Goal: Information Seeking & Learning: Learn about a topic

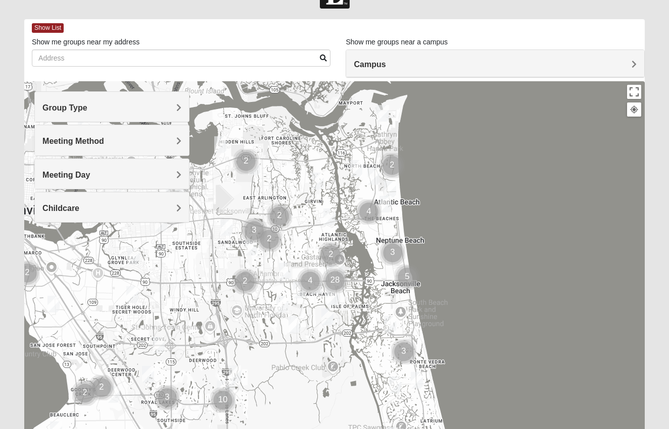
scroll to position [33, 0]
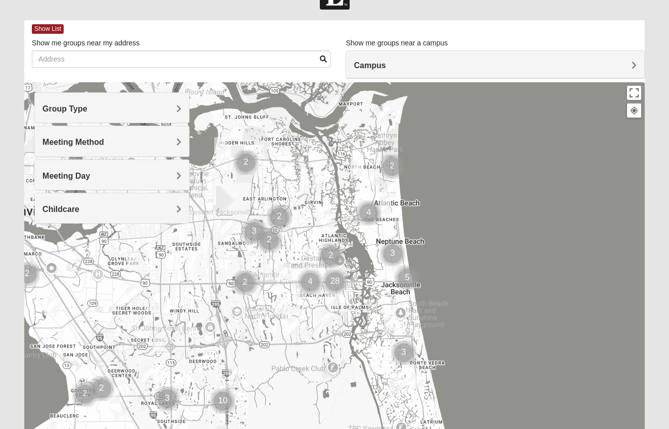
click at [579, 55] on div "Campus" at bounding box center [494, 64] width 297 height 27
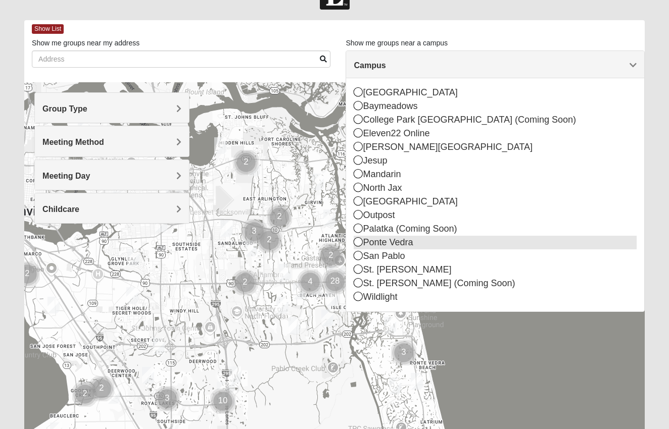
click at [359, 238] on icon at bounding box center [358, 241] width 9 height 9
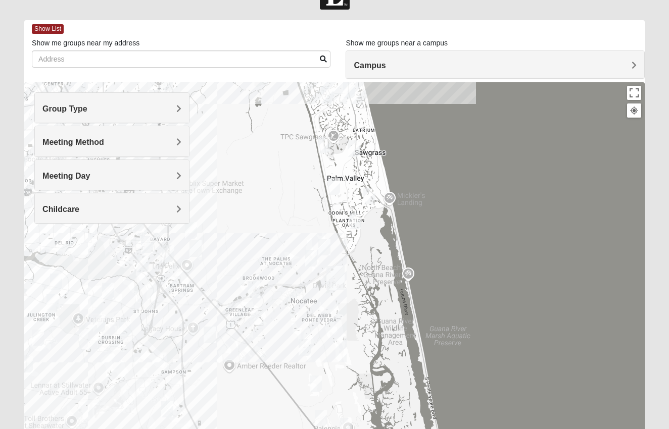
click at [308, 256] on img "Womens Bonner 32081" at bounding box center [311, 258] width 12 height 17
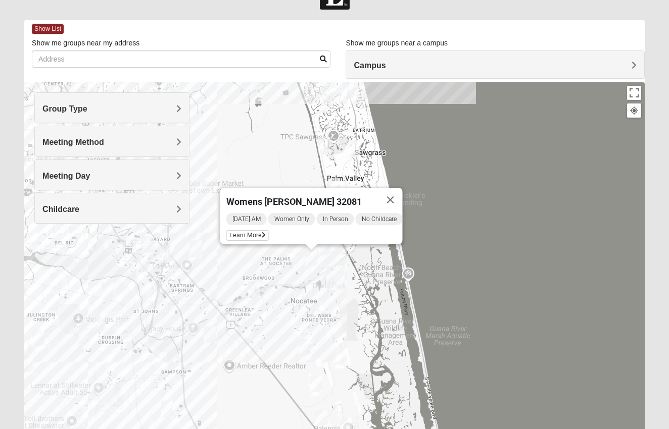
click at [325, 251] on img "Womens Masulli 32081" at bounding box center [324, 247] width 12 height 17
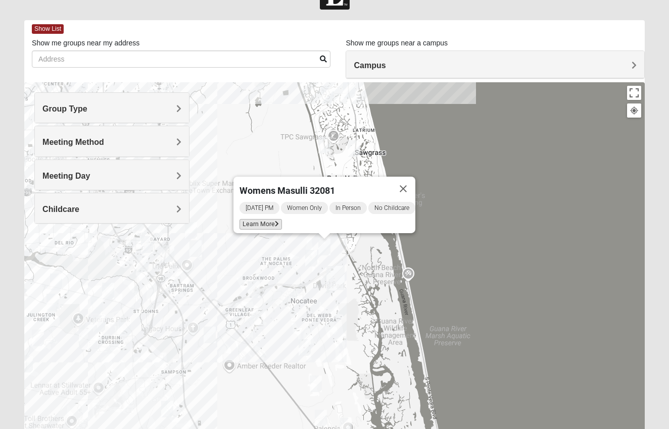
click at [253, 219] on span "Learn More" at bounding box center [260, 224] width 42 height 11
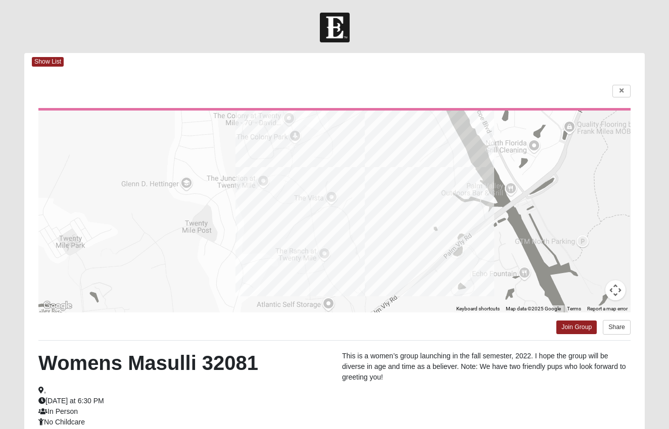
scroll to position [0, 0]
click at [51, 59] on span "Show List" at bounding box center [48, 62] width 32 height 10
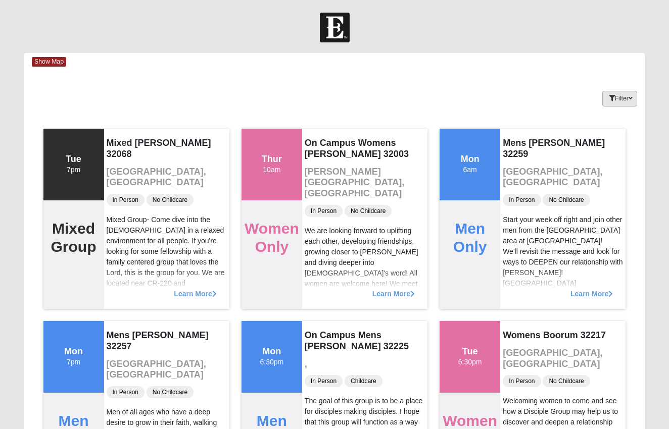
click at [628, 93] on button "Filter" at bounding box center [619, 99] width 35 height 16
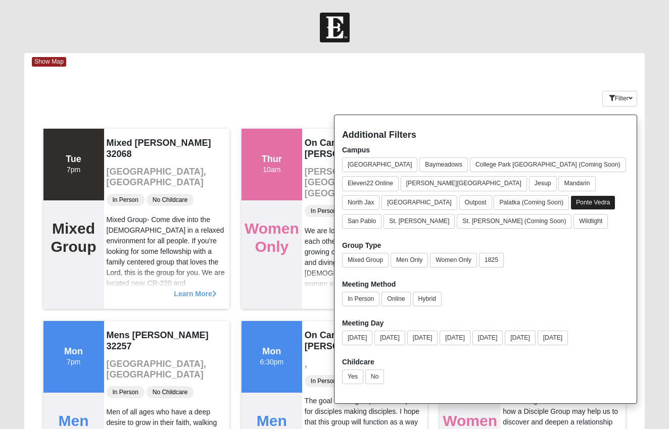
click at [571, 201] on button "Ponte Vedra" at bounding box center [593, 203] width 44 height 14
click at [571, 199] on button "Ponte Vedra" at bounding box center [593, 202] width 45 height 15
click at [448, 260] on button "Women Only" at bounding box center [453, 260] width 47 height 15
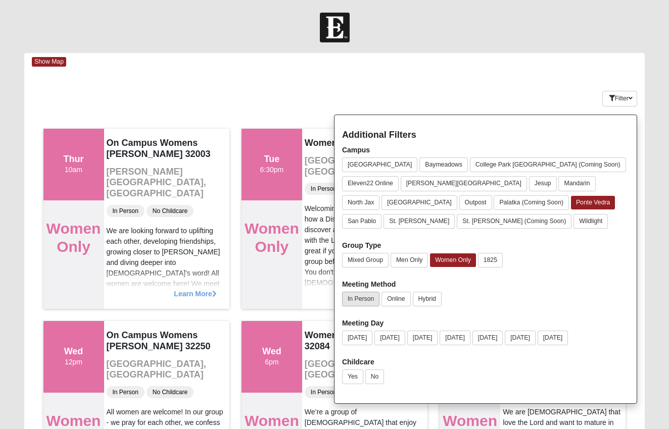
click at [363, 292] on button "In Person" at bounding box center [360, 299] width 37 height 15
click at [396, 333] on button "[DATE]" at bounding box center [389, 338] width 31 height 15
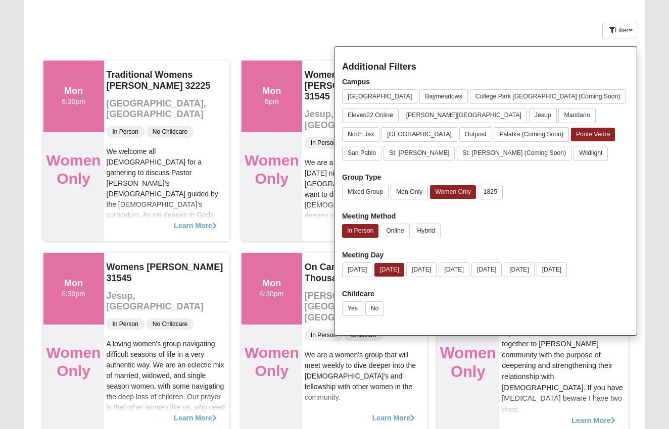
scroll to position [45, 0]
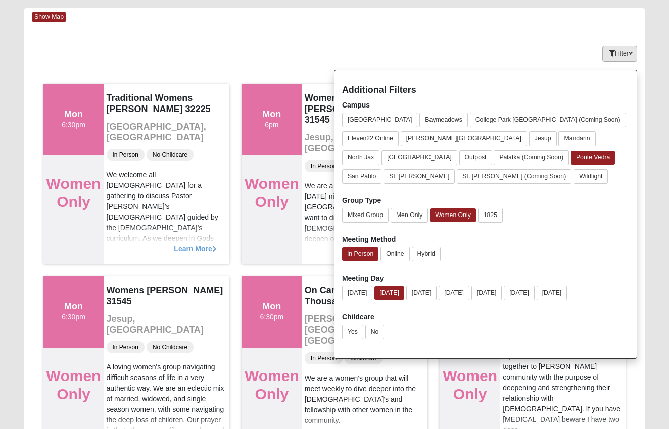
click at [611, 53] on icon "button" at bounding box center [612, 54] width 6 height 6
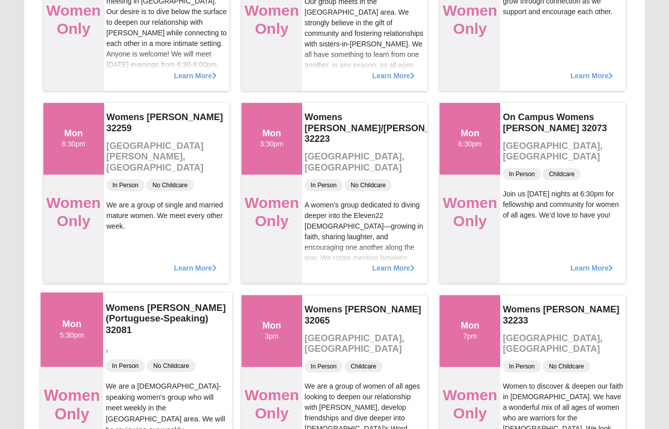
scroll to position [795, 0]
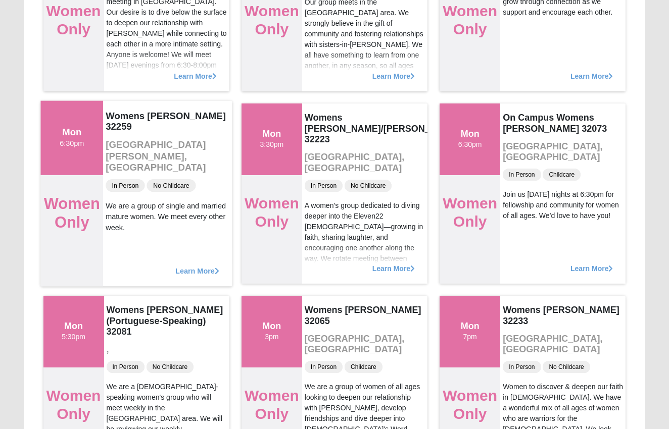
click at [186, 266] on span "Learn More" at bounding box center [197, 266] width 44 height 0
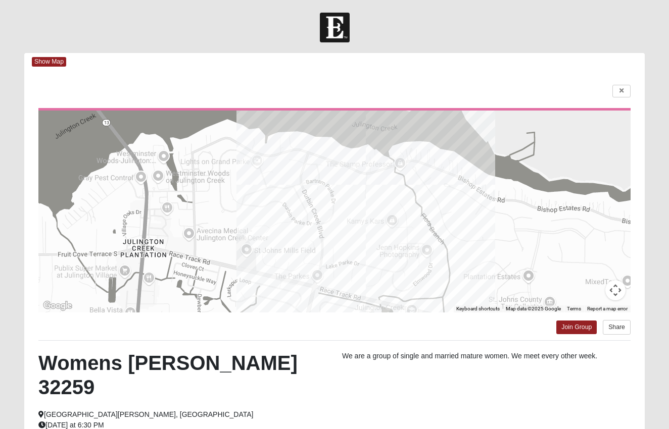
scroll to position [0, 0]
click at [618, 88] on link at bounding box center [621, 91] width 18 height 13
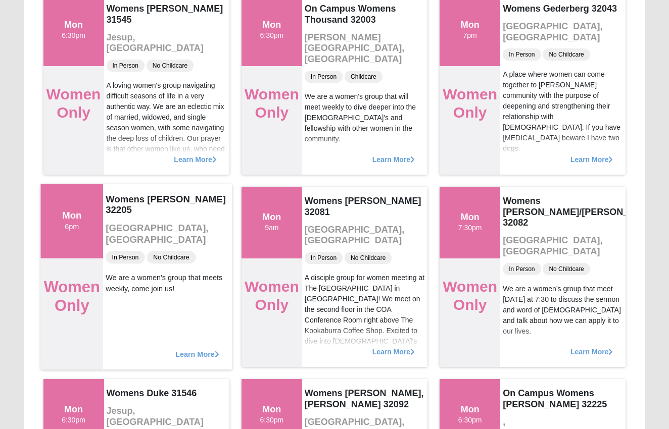
scroll to position [328, 0]
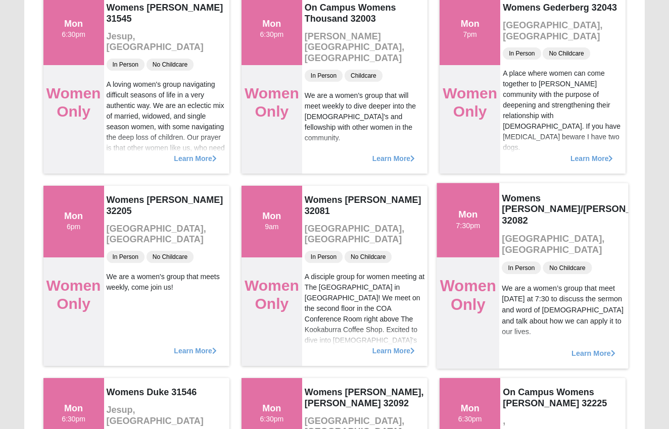
click at [589, 348] on span "Learn More" at bounding box center [593, 348] width 44 height 0
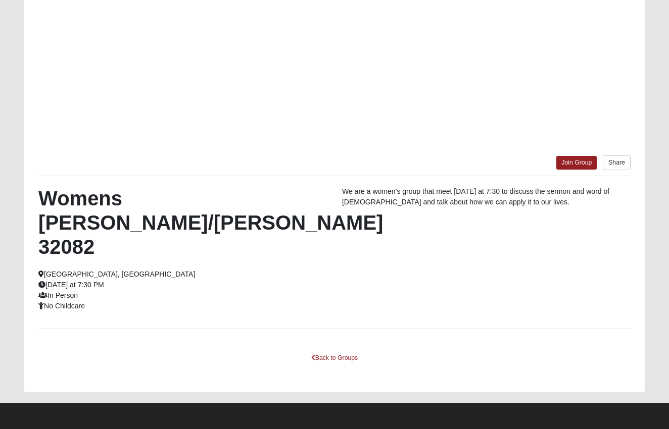
scroll to position [140, 0]
